Goal: Task Accomplishment & Management: Manage account settings

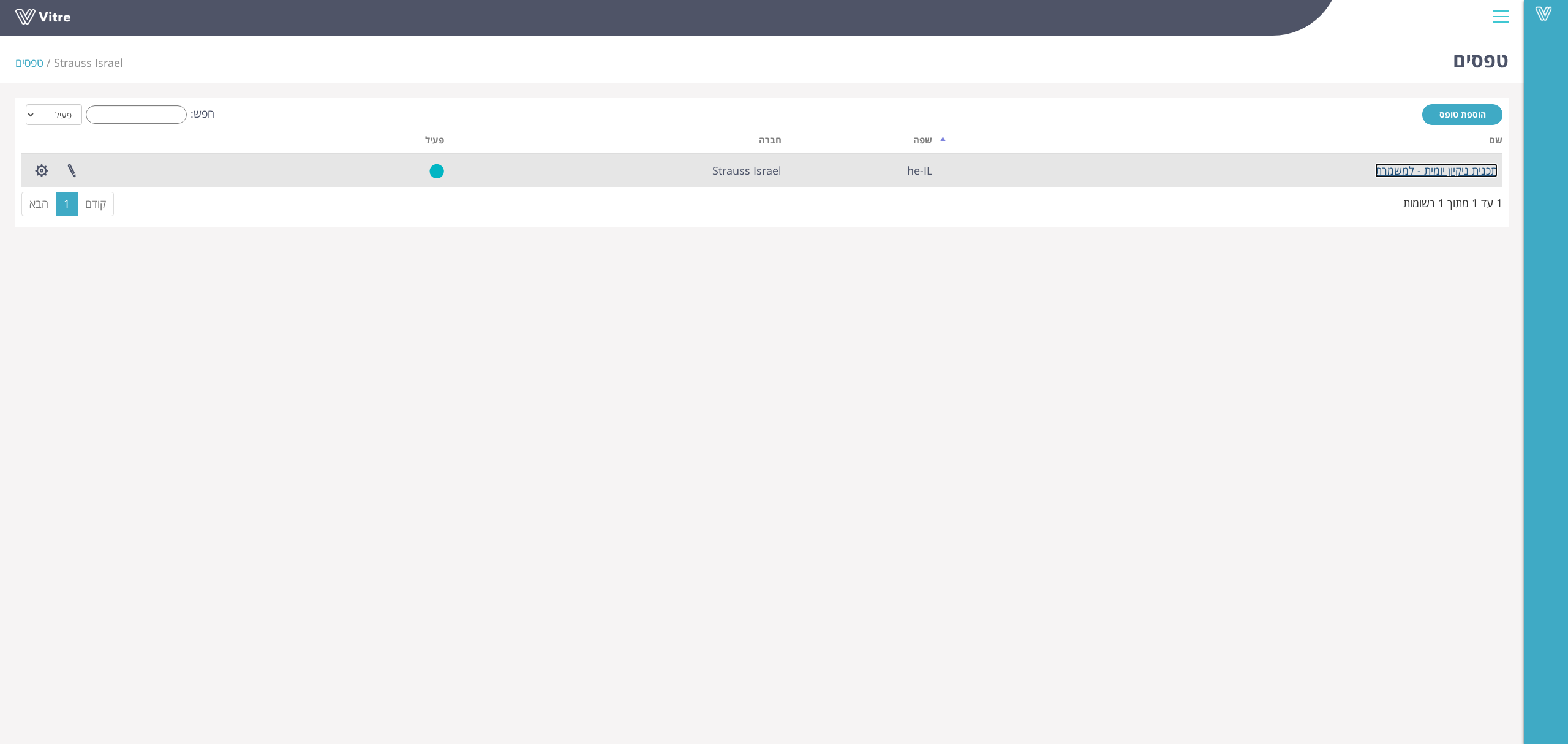
click at [1434, 170] on link "תכנית ניקיון יומית - למשמרת" at bounding box center [1436, 170] width 122 height 14
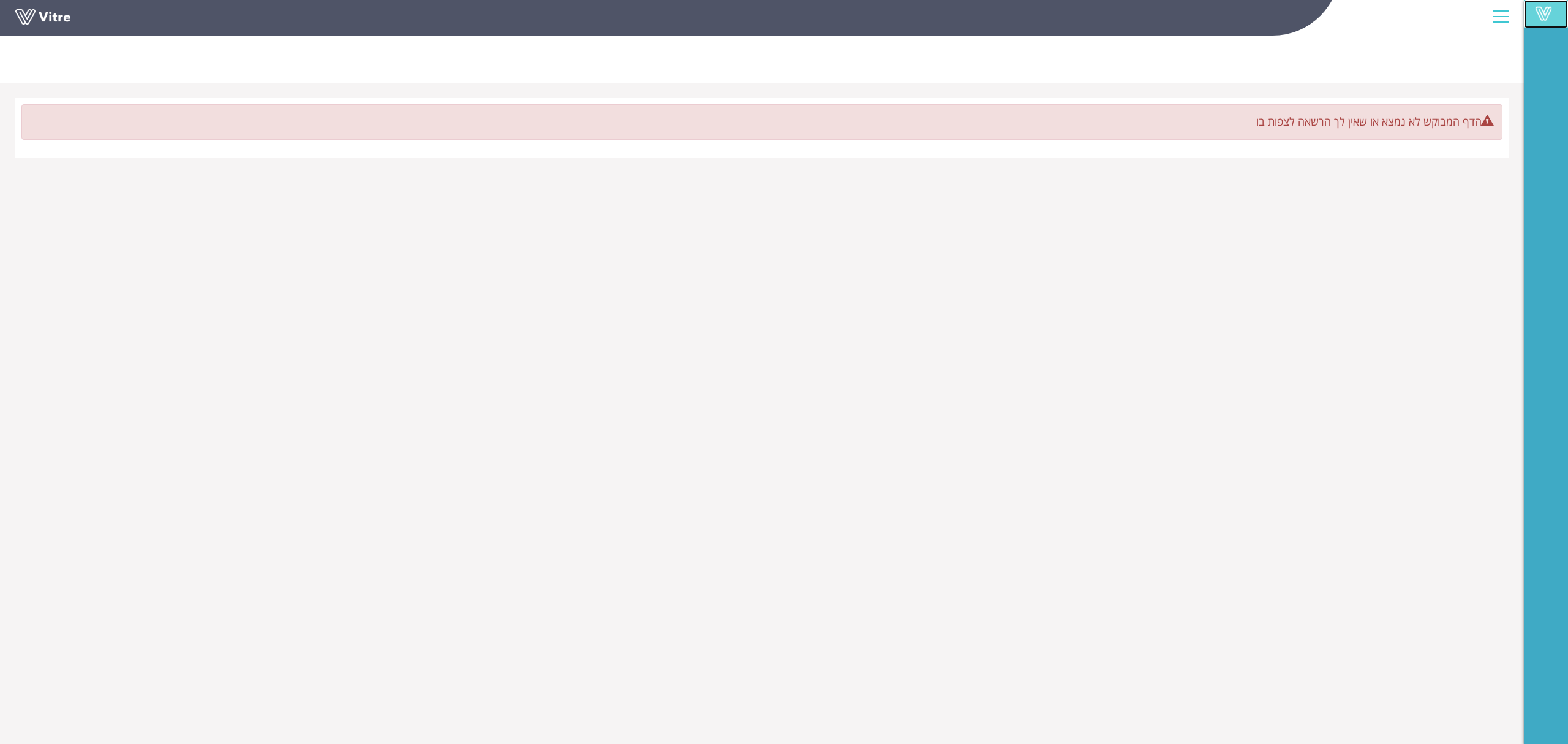
click at [1544, 15] on span at bounding box center [1544, 14] width 31 height 14
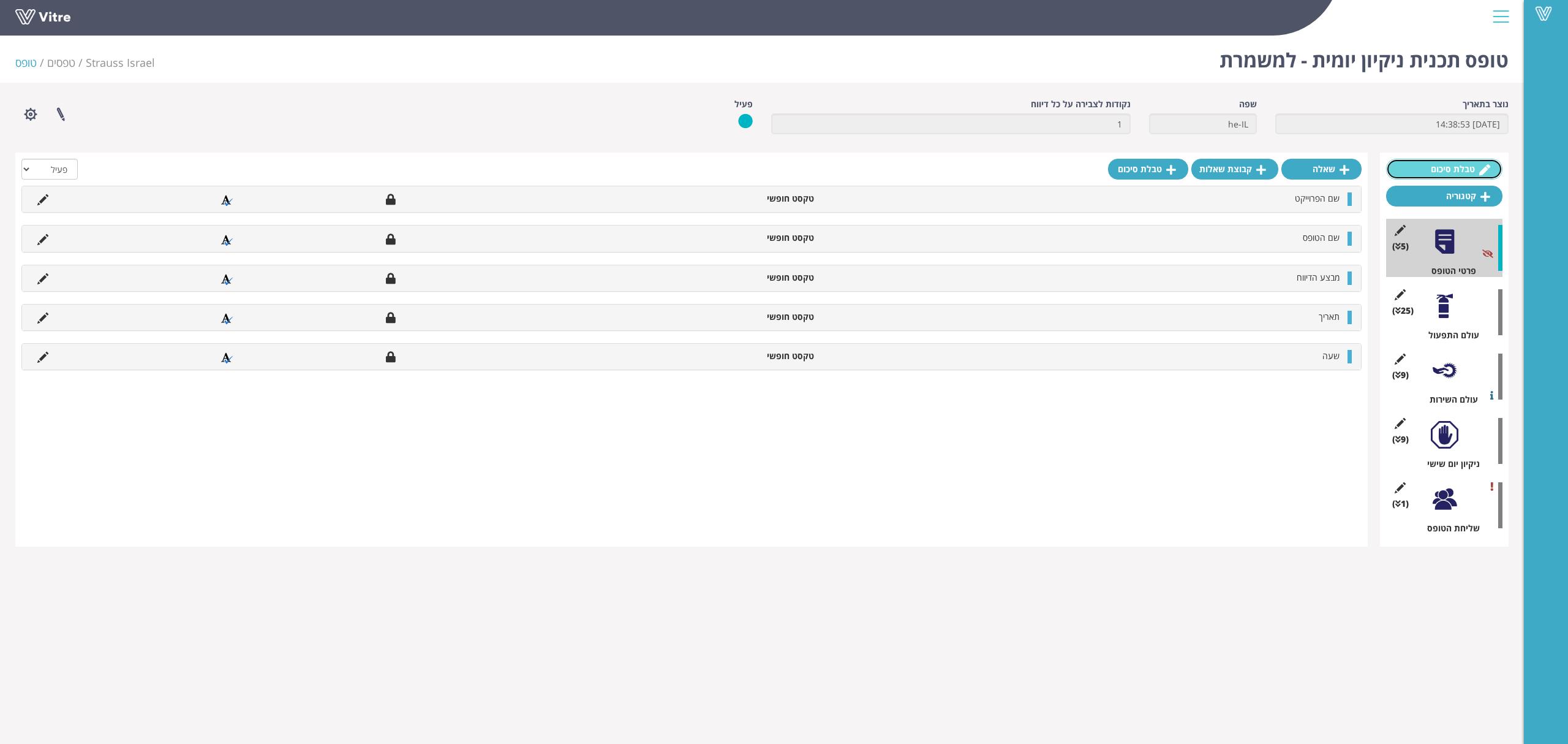
click at [1475, 167] on link "טבלת סיכום" at bounding box center [1444, 169] width 116 height 21
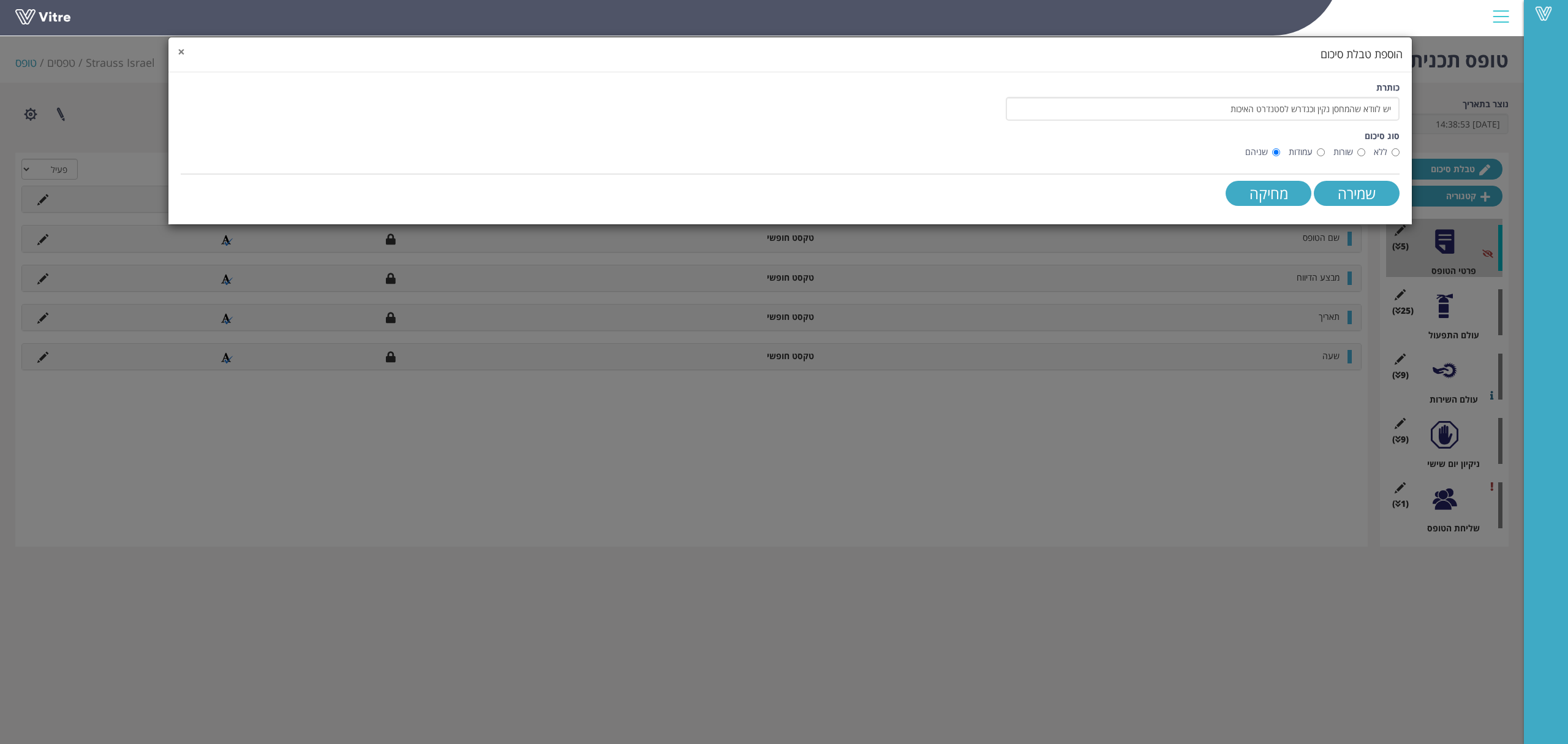
click at [182, 50] on span "×" at bounding box center [181, 52] width 7 height 17
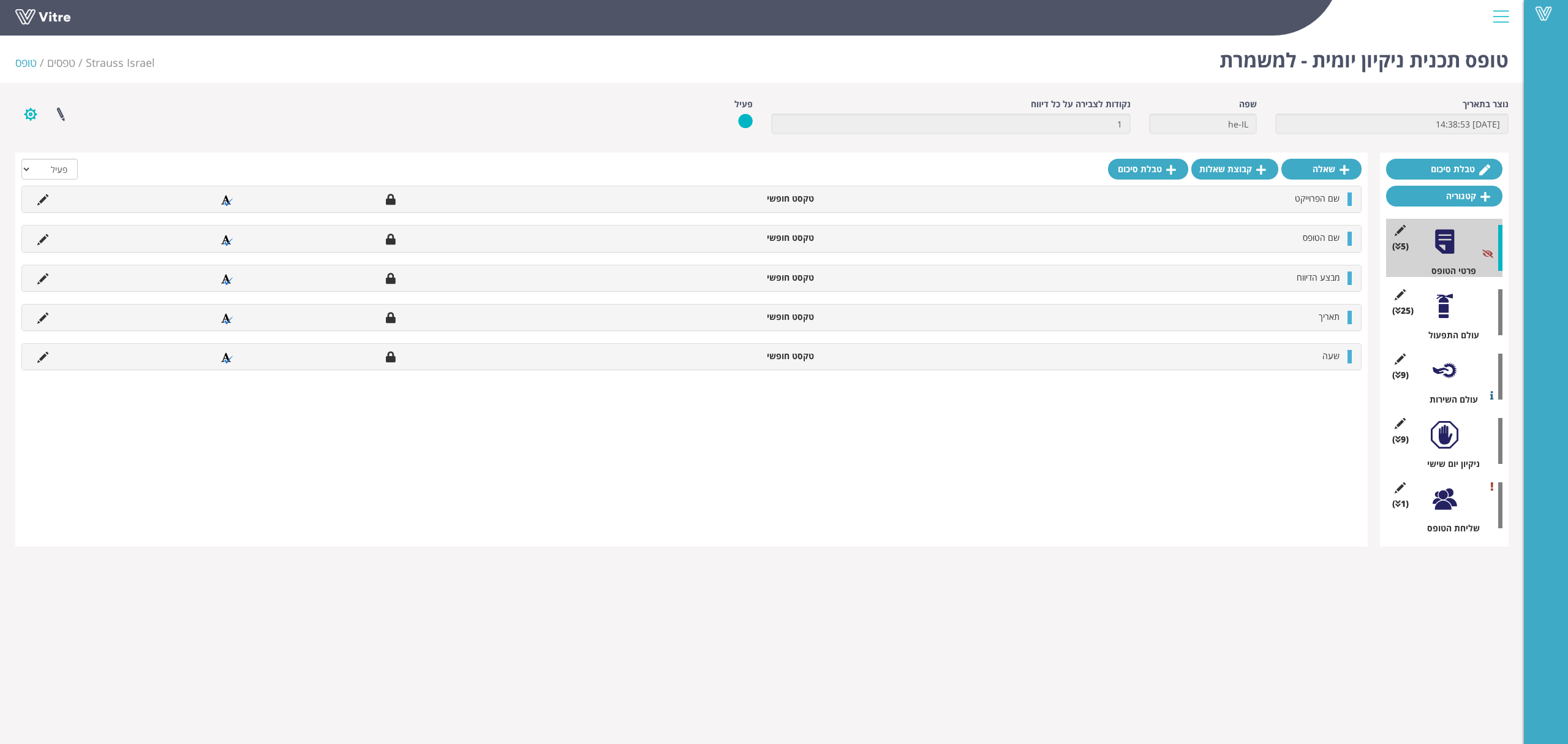
click at [32, 113] on button "button" at bounding box center [30, 114] width 31 height 32
click at [81, 164] on link "הגדרת משתמשים" at bounding box center [64, 160] width 97 height 16
click at [33, 111] on button "button" at bounding box center [30, 114] width 31 height 32
click at [92, 160] on link "הגדרת משתמשים" at bounding box center [64, 160] width 97 height 16
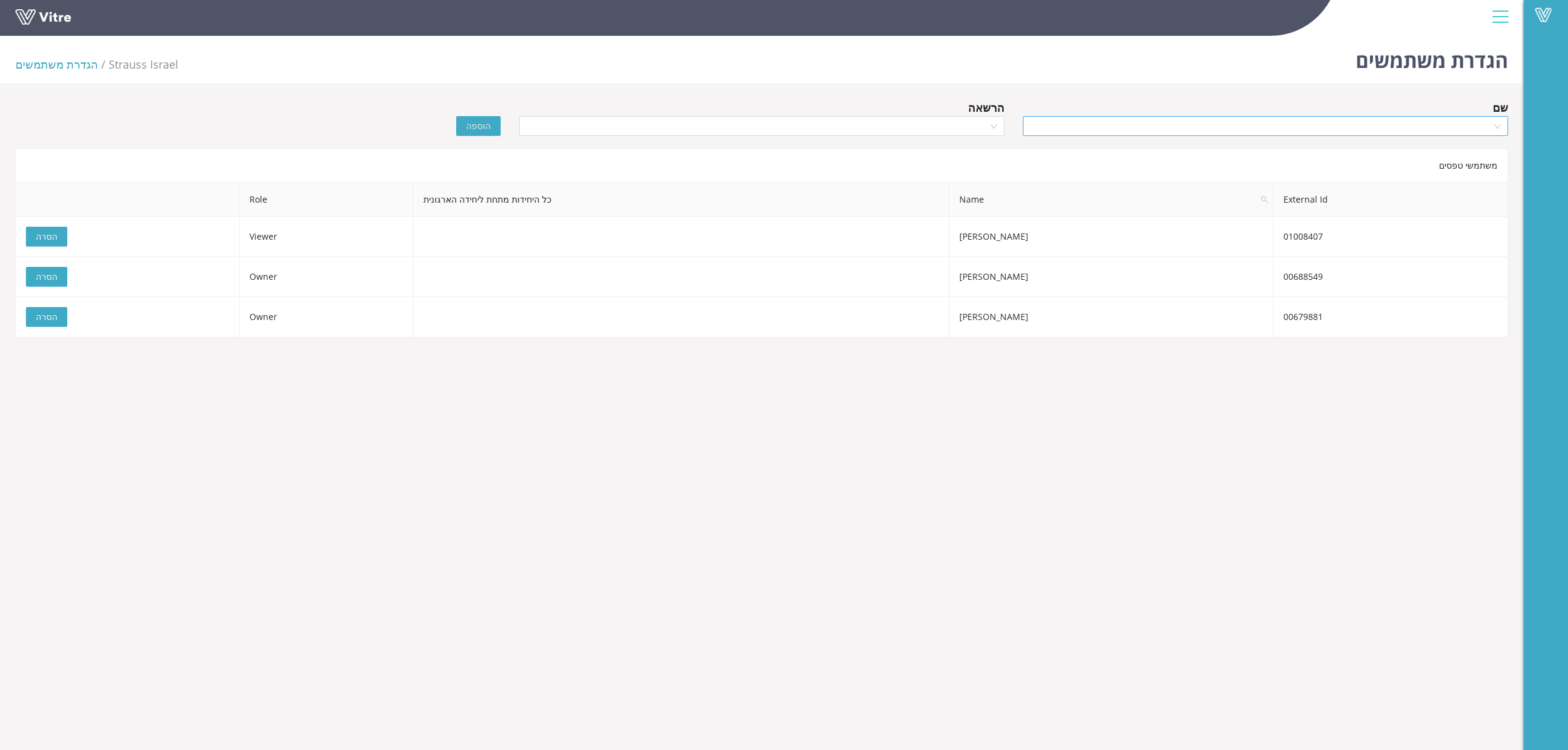
click at [1199, 122] on input "search" at bounding box center [1262, 126] width 462 height 19
type input "t"
type input "אפרים"
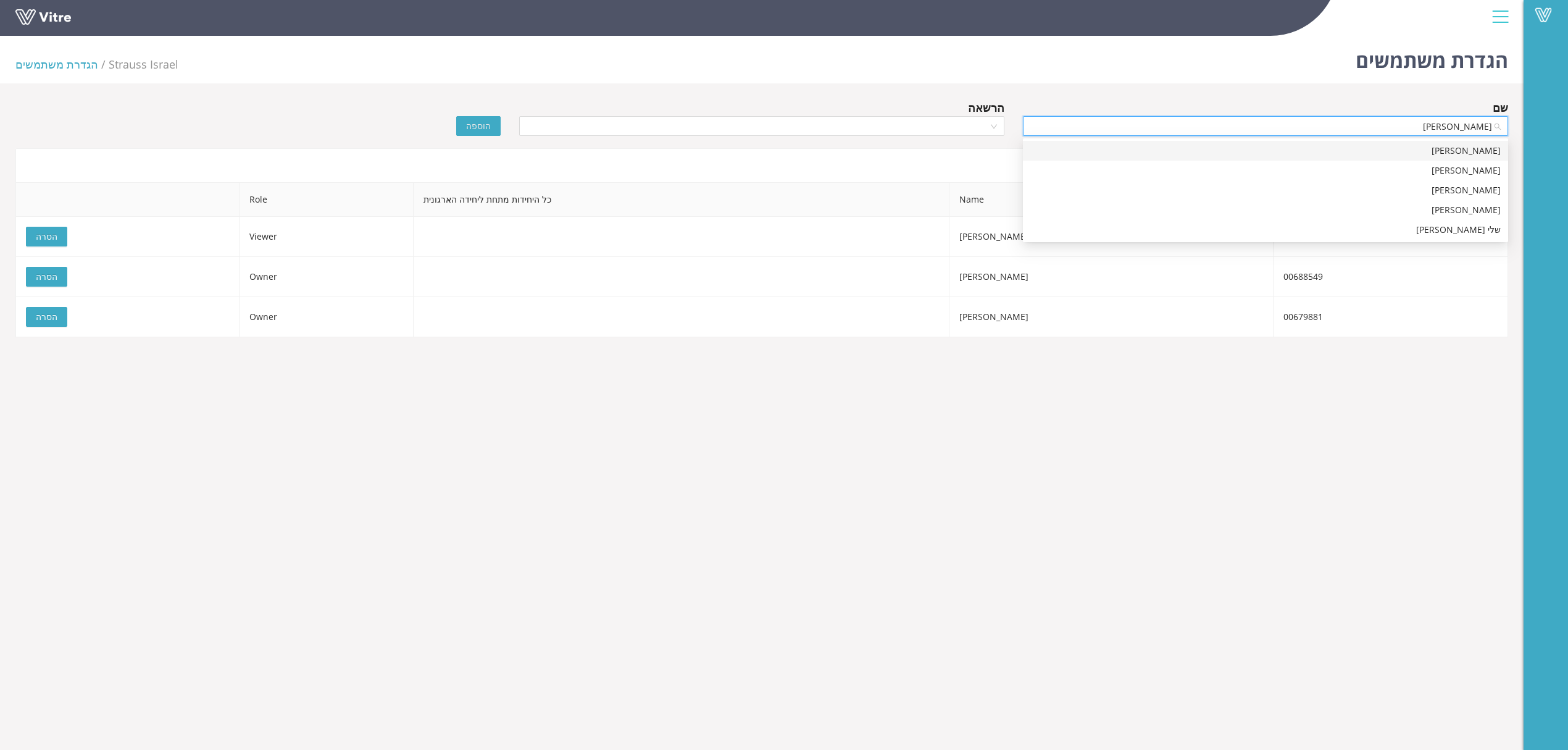
click at [1455, 146] on div "אפרים אונגר" at bounding box center [1266, 151] width 471 height 14
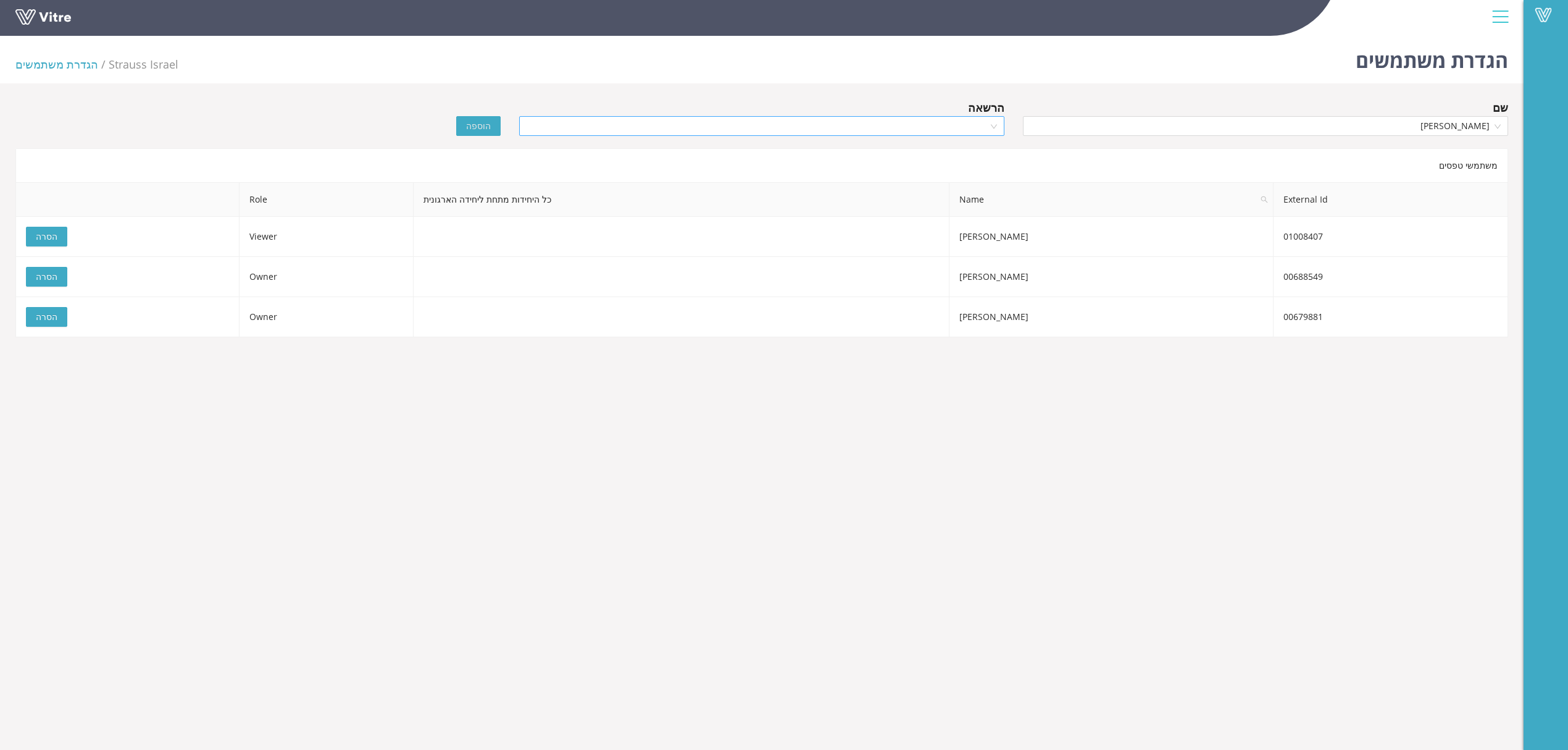
click at [993, 127] on div at bounding box center [762, 125] width 485 height 20
click at [967, 186] on div "Viewer" at bounding box center [762, 190] width 471 height 14
click at [478, 126] on span "הוספה" at bounding box center [479, 126] width 25 height 14
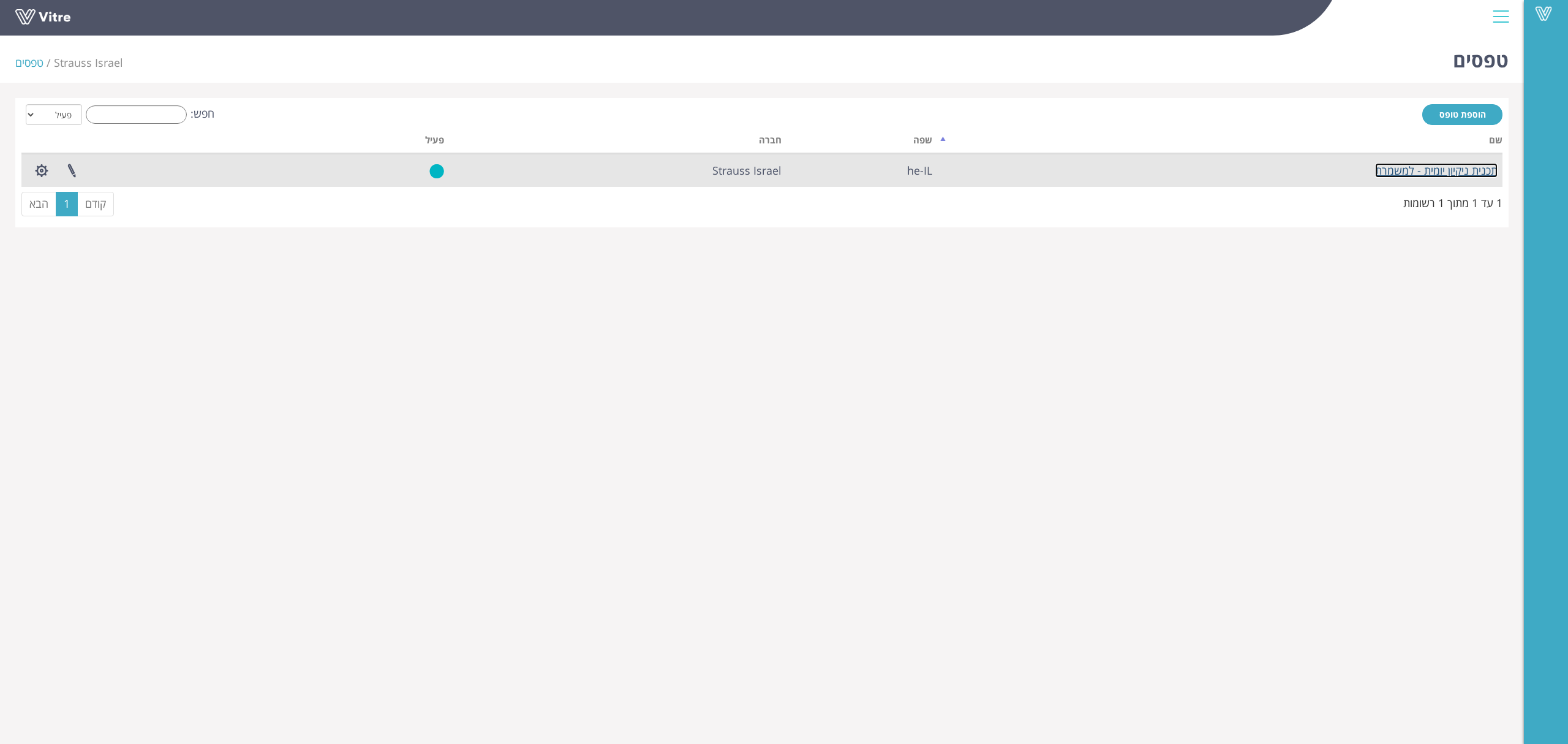
click at [1436, 172] on link "תכנית ניקיון יומית - למשמרת" at bounding box center [1436, 170] width 122 height 14
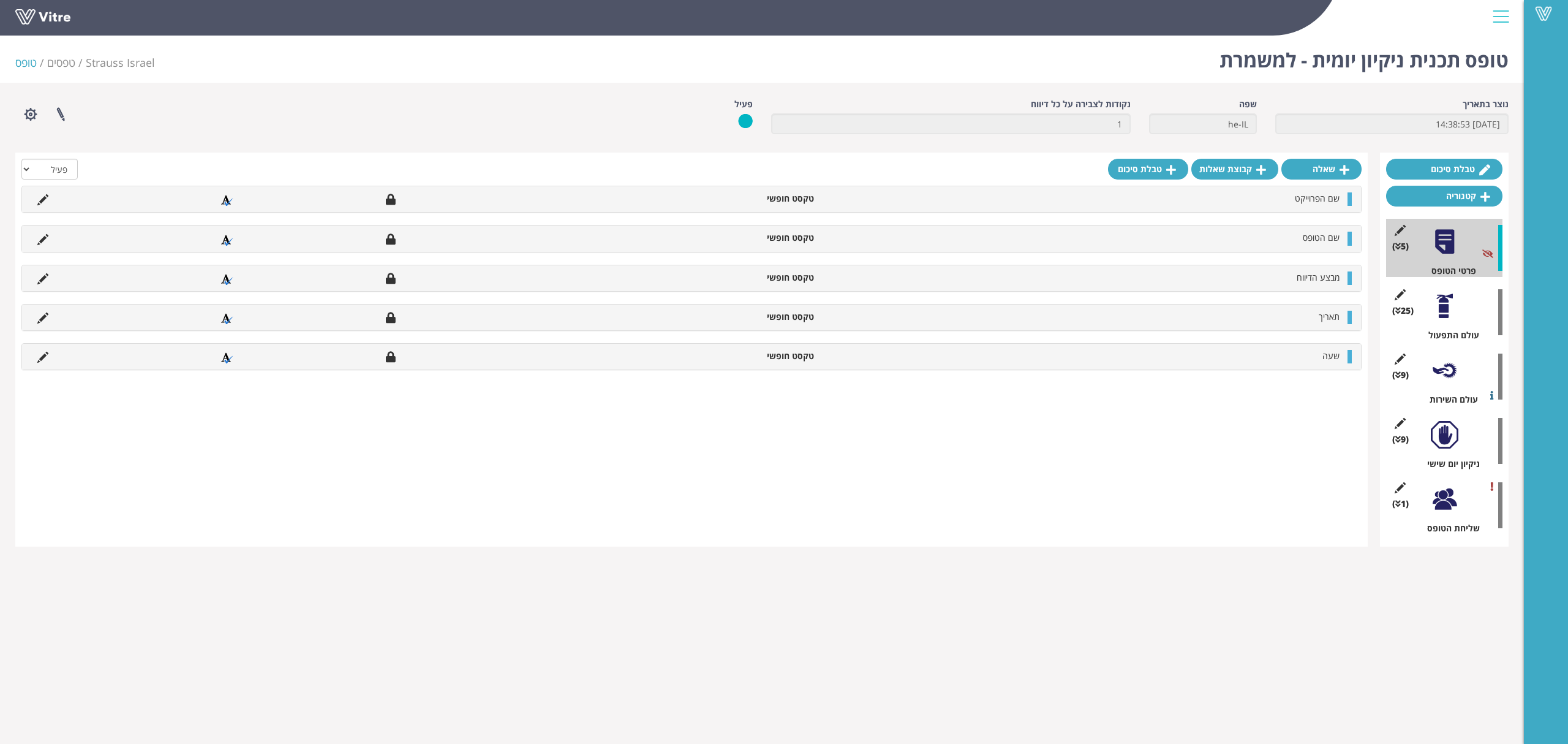
click at [1427, 325] on div "(25 ) עולם התפעול" at bounding box center [1444, 312] width 116 height 58
click at [1447, 309] on div at bounding box center [1444, 306] width 27 height 27
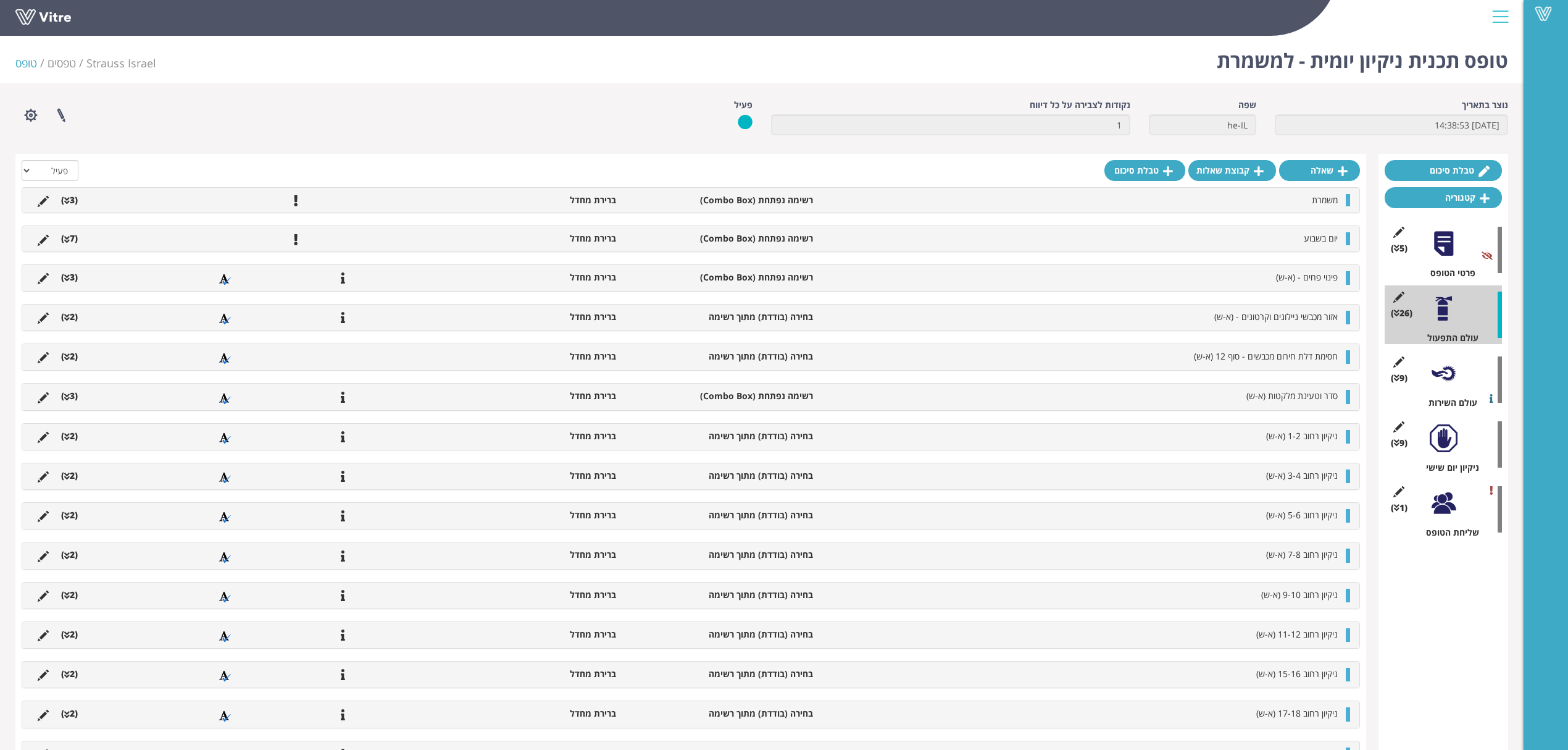
click at [1349, 283] on div at bounding box center [1348, 278] width 4 height 14
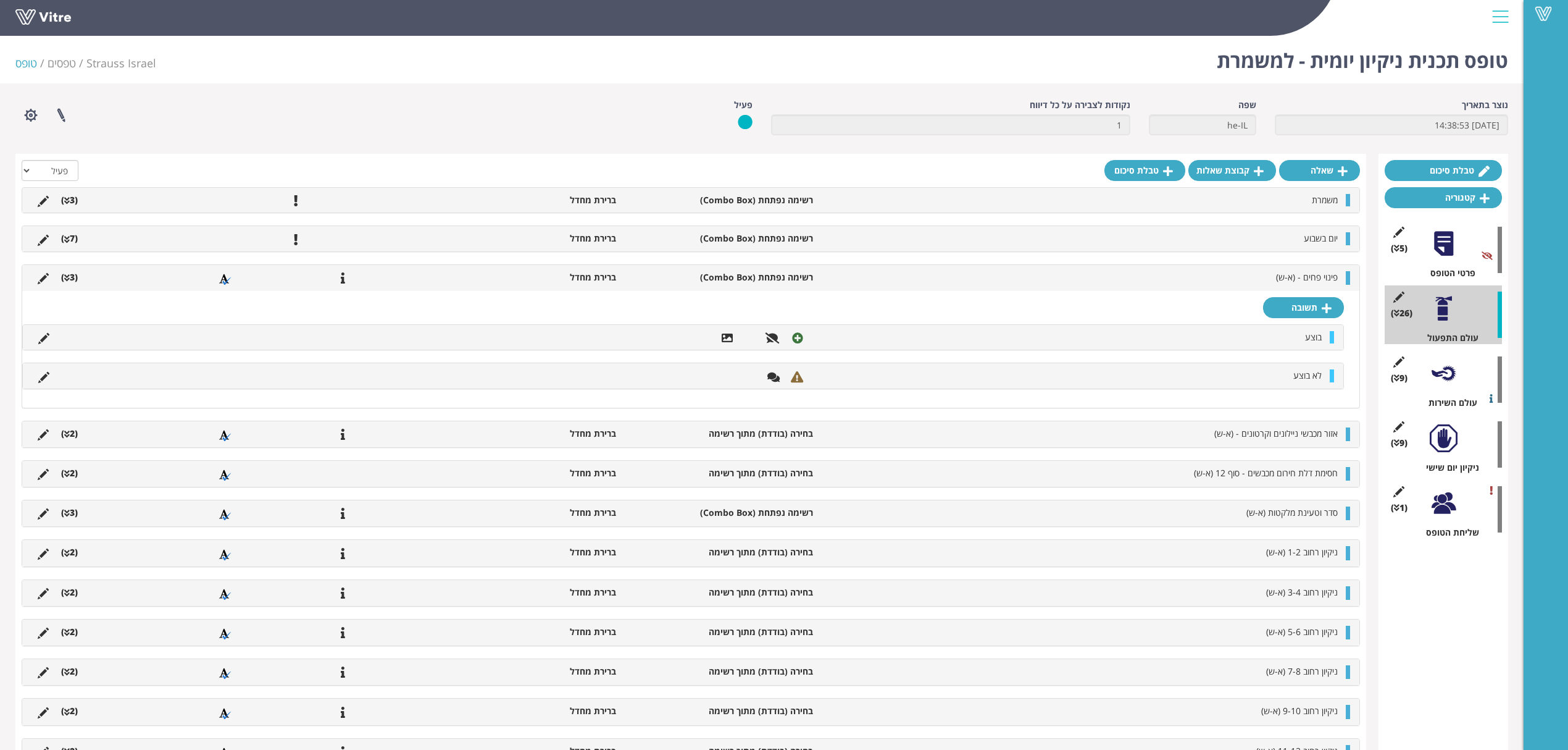
click at [1347, 278] on div at bounding box center [1348, 278] width 4 height 14
